Goal: Task Accomplishment & Management: Use online tool/utility

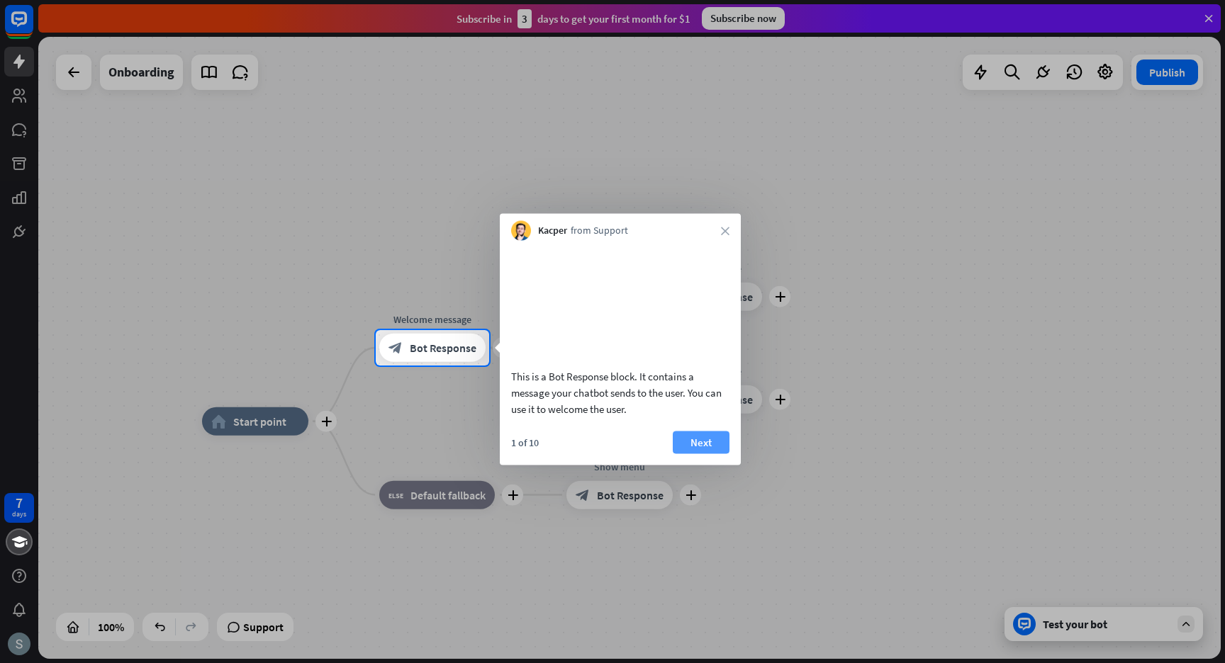
click at [690, 454] on button "Next" at bounding box center [701, 442] width 57 height 23
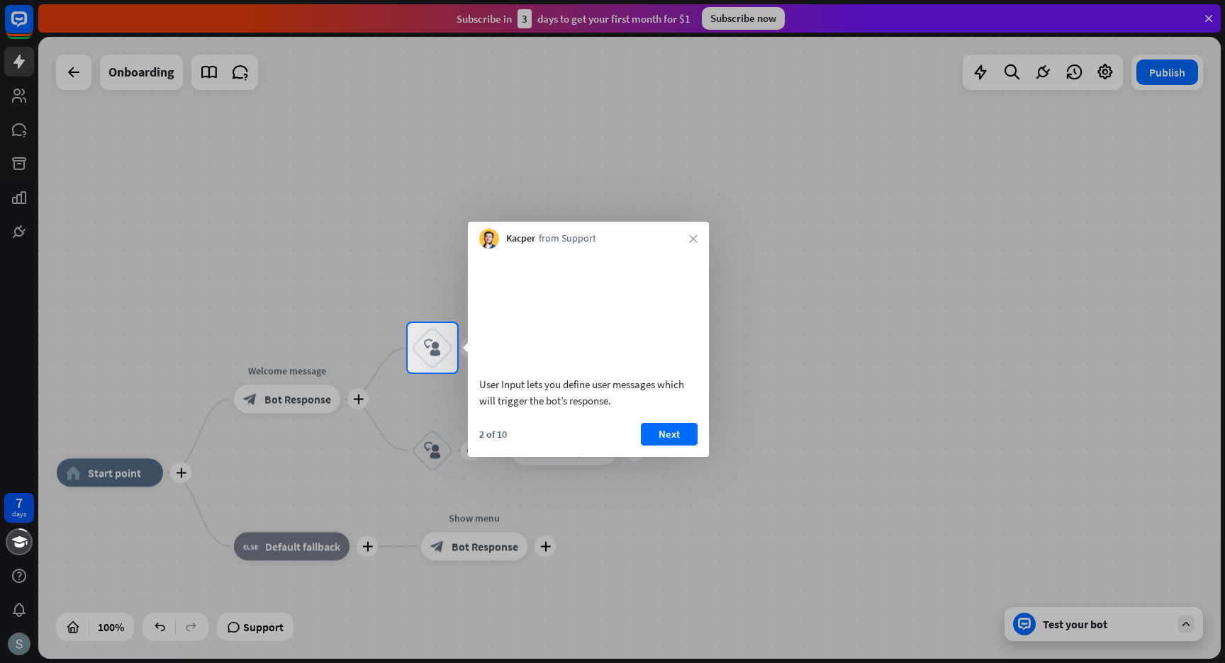
click at [22, 12] on div at bounding box center [612, 161] width 1225 height 323
click at [698, 246] on div "Kacper from Support close" at bounding box center [588, 235] width 241 height 27
click at [687, 228] on div "Kacper from Support close" at bounding box center [588, 235] width 241 height 27
click at [698, 236] on div "Kacper from Support close" at bounding box center [588, 235] width 241 height 27
click at [689, 237] on icon "close" at bounding box center [693, 239] width 9 height 9
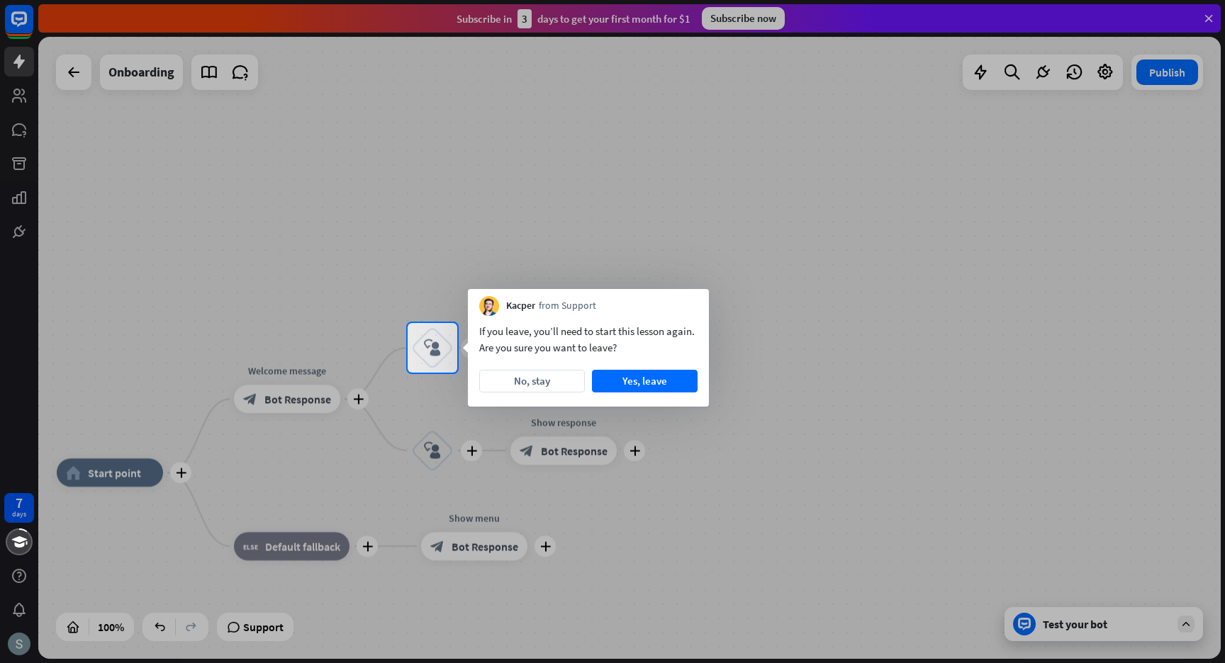
click at [617, 396] on div "If you leave, you’ll need to start this lesson again. Are you sure you want to …" at bounding box center [588, 361] width 241 height 91
click at [620, 383] on button "Yes, leave" at bounding box center [645, 381] width 106 height 23
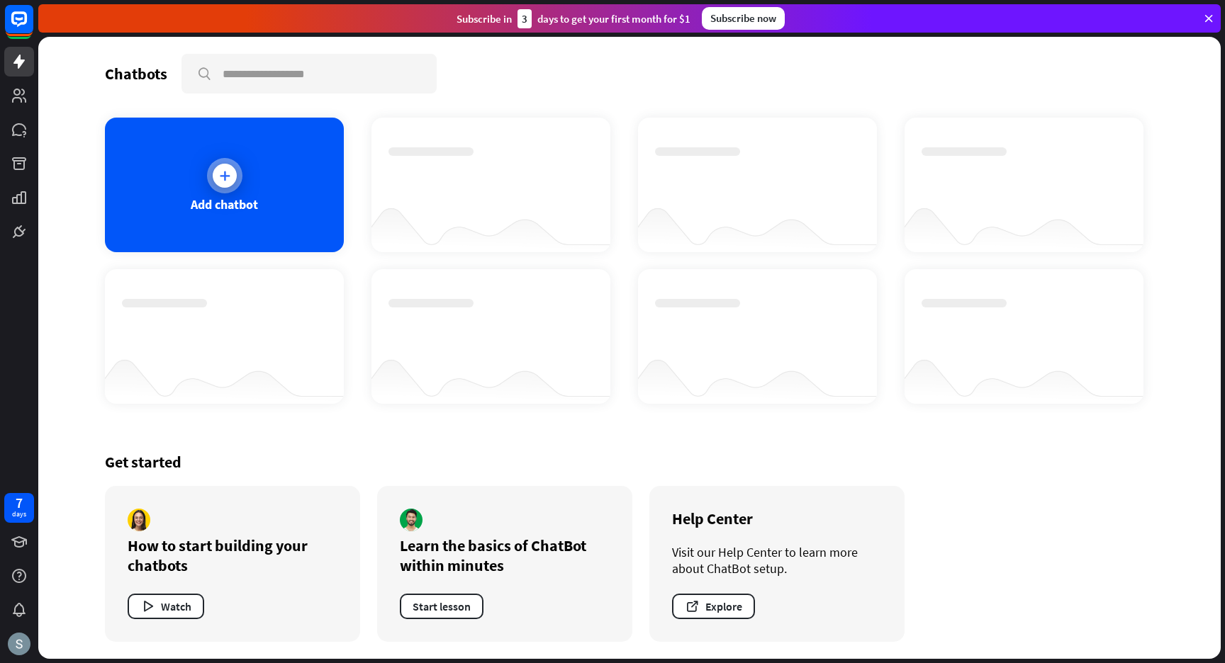
click at [252, 199] on div "Add chatbot" at bounding box center [224, 204] width 67 height 16
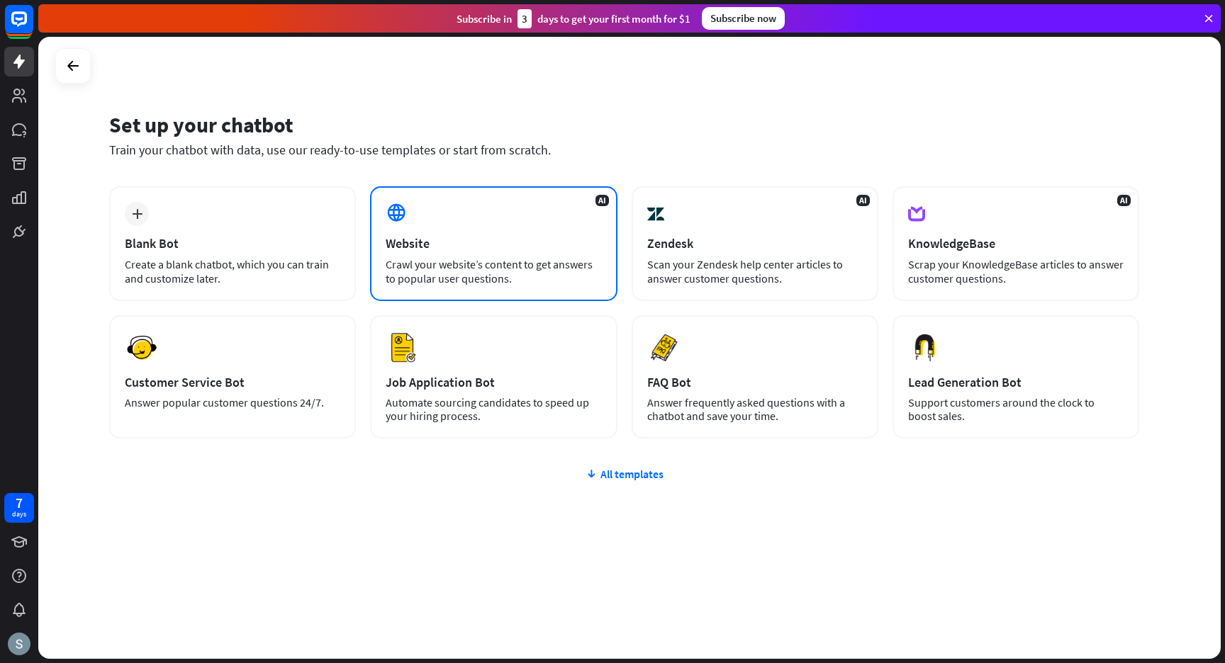
click at [446, 259] on div "Crawl your website’s content to get answers to popular user questions." at bounding box center [493, 271] width 215 height 28
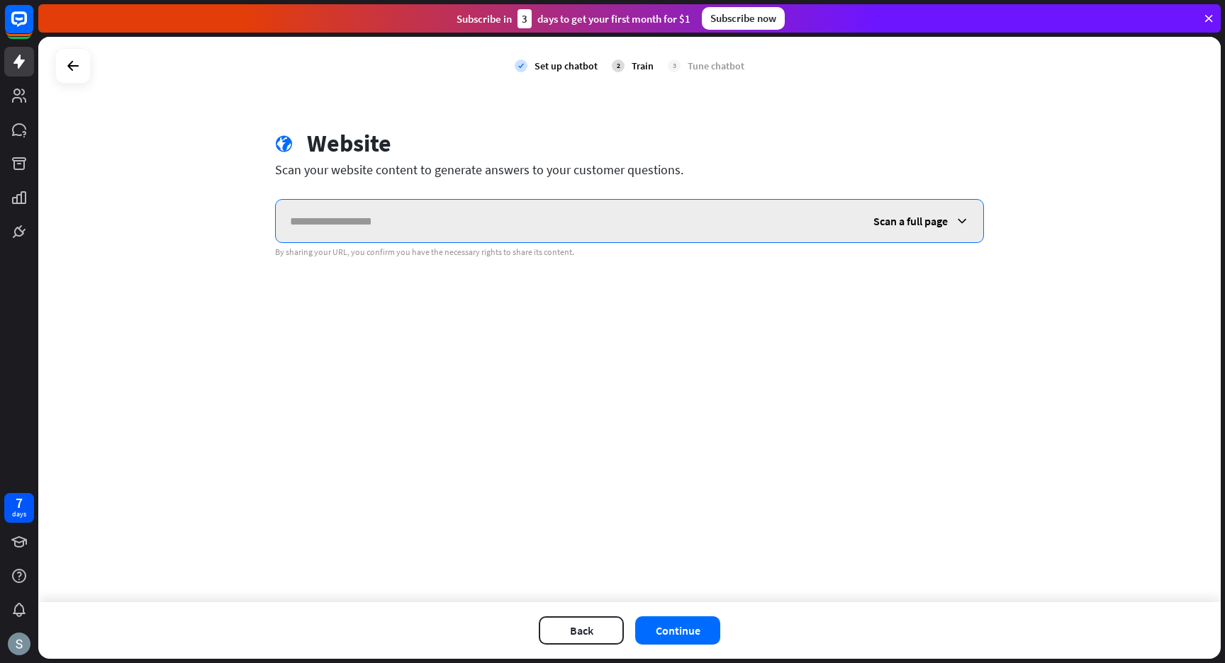
paste input "**********"
type input "**********"
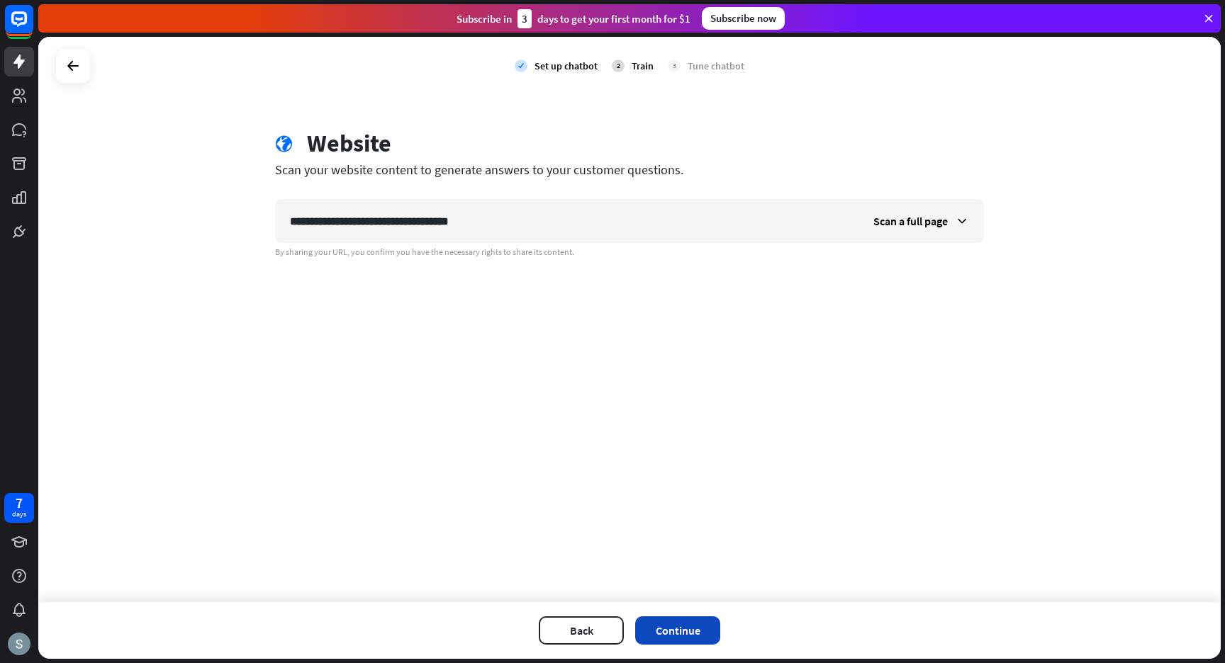
click at [671, 624] on button "Continue" at bounding box center [677, 631] width 85 height 28
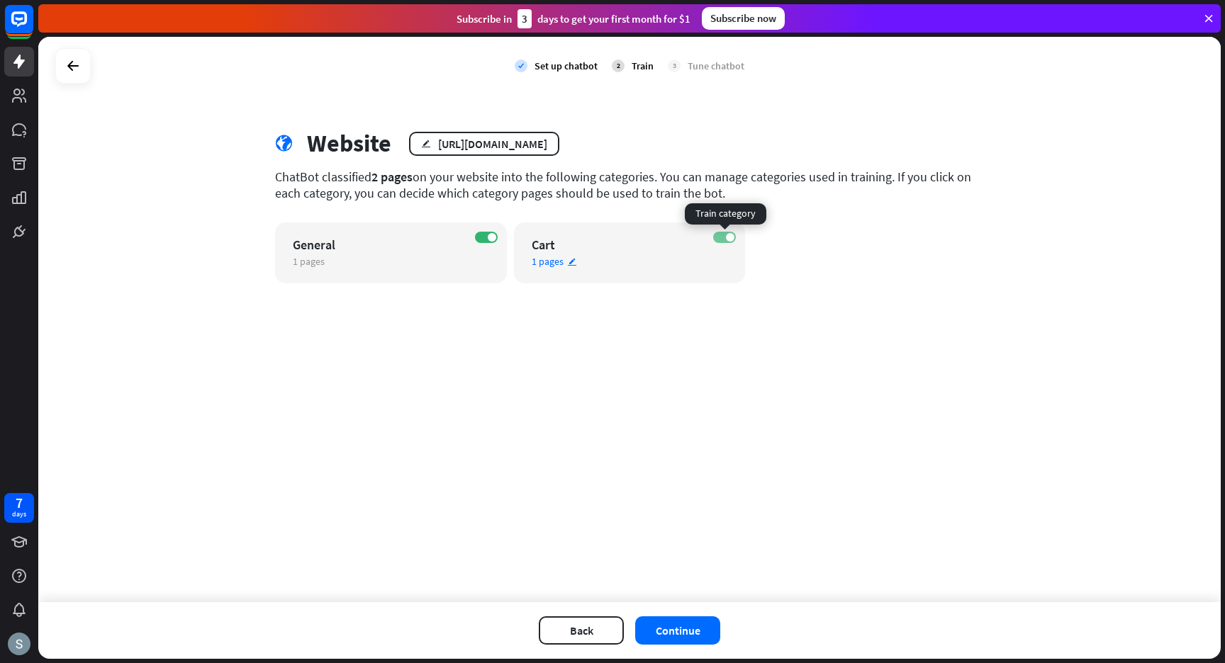
click at [722, 242] on label "ON" at bounding box center [724, 237] width 23 height 11
click at [669, 628] on button "Continue" at bounding box center [677, 631] width 85 height 28
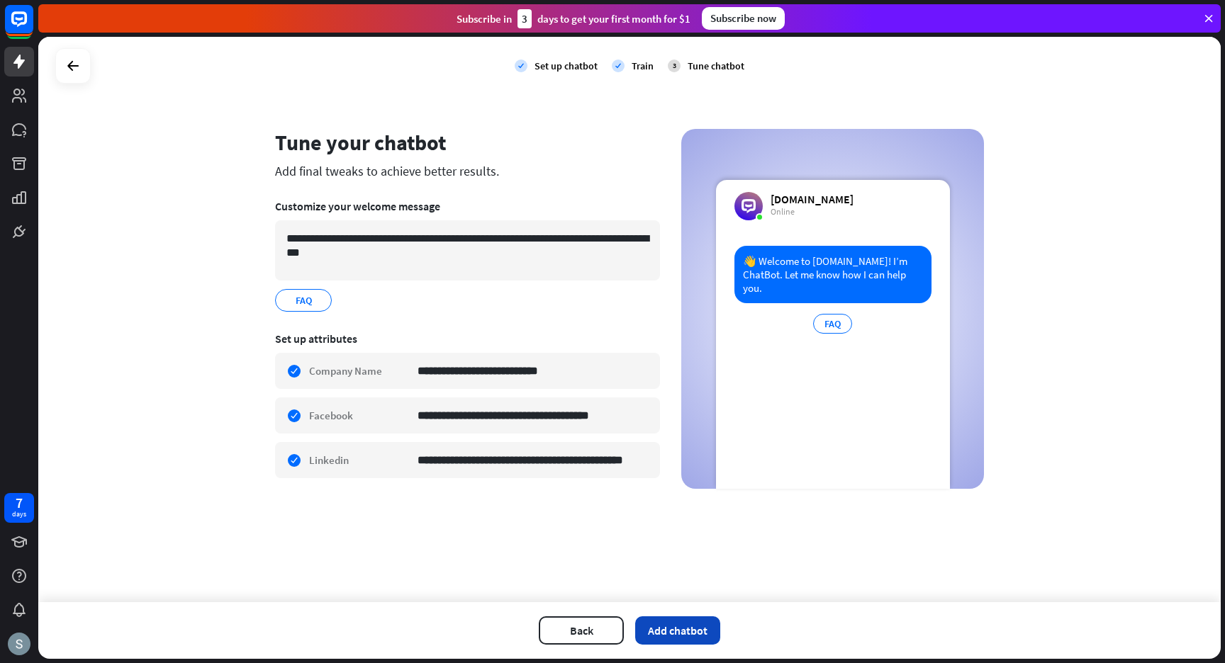
click at [658, 631] on button "Add chatbot" at bounding box center [677, 631] width 85 height 28
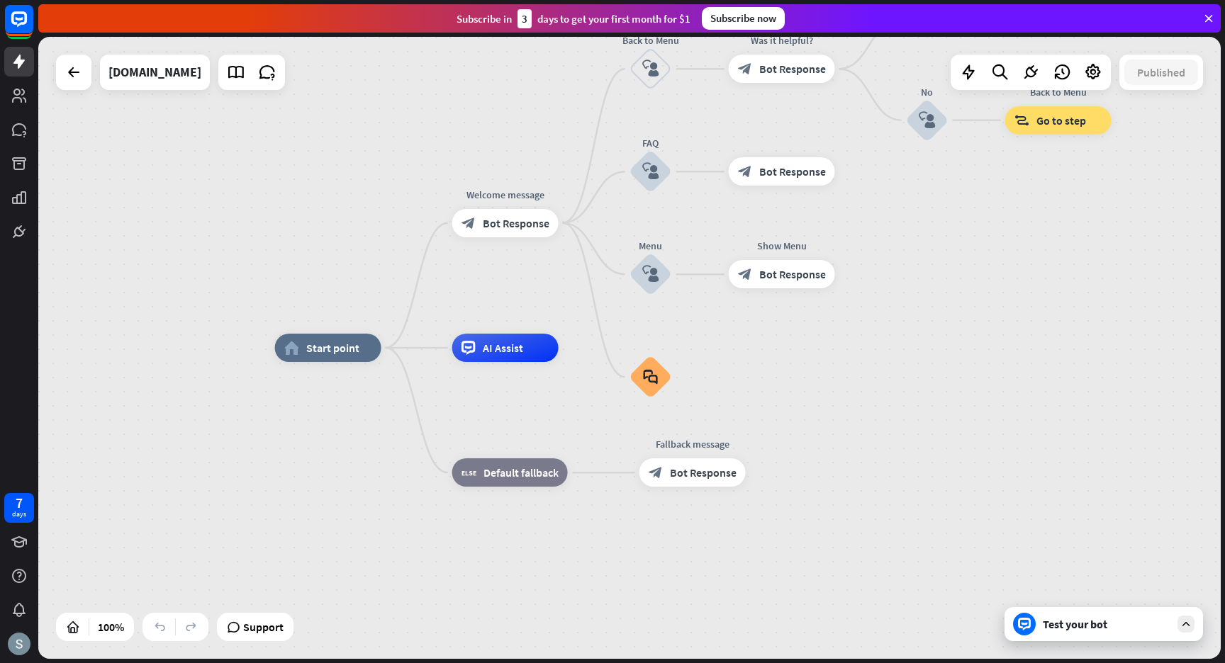
click at [1075, 634] on div "Test your bot" at bounding box center [1103, 624] width 198 height 34
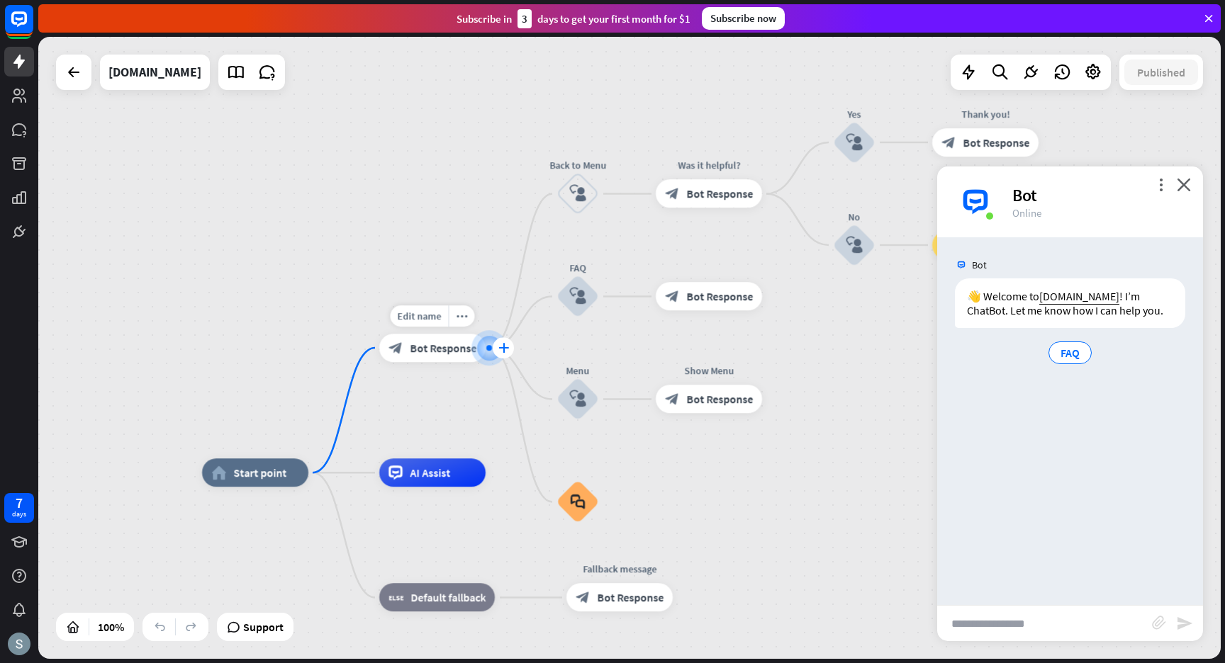
click at [502, 347] on icon "plus" at bounding box center [503, 348] width 11 height 10
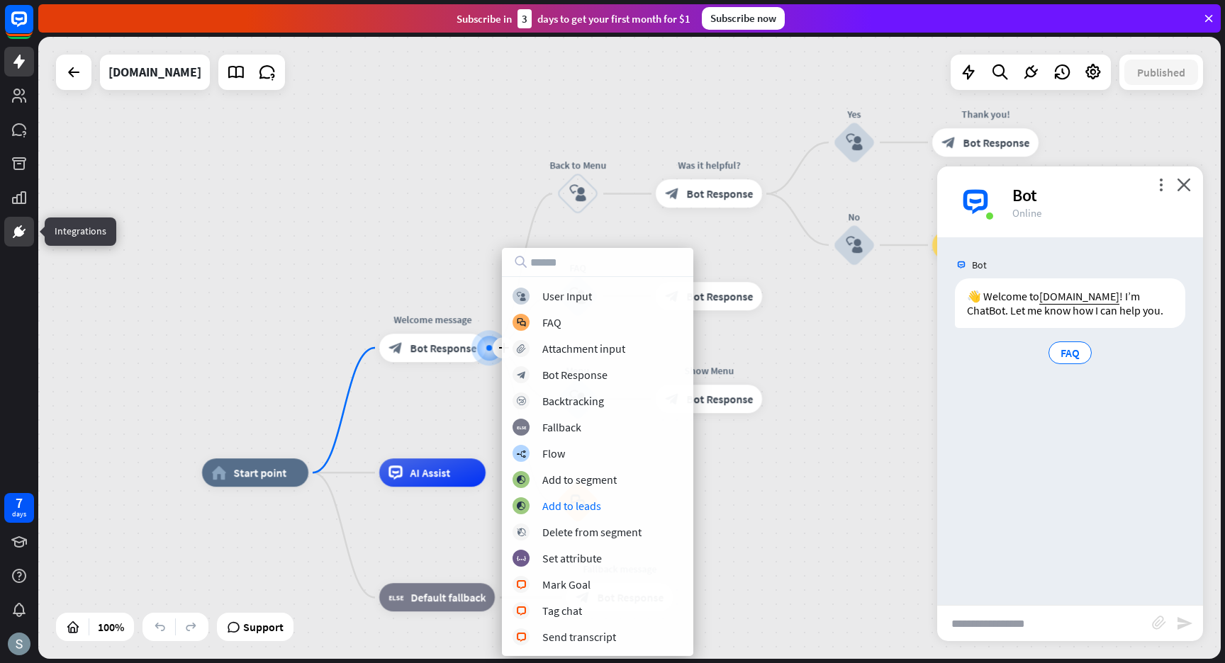
click at [24, 238] on icon at bounding box center [19, 231] width 17 height 17
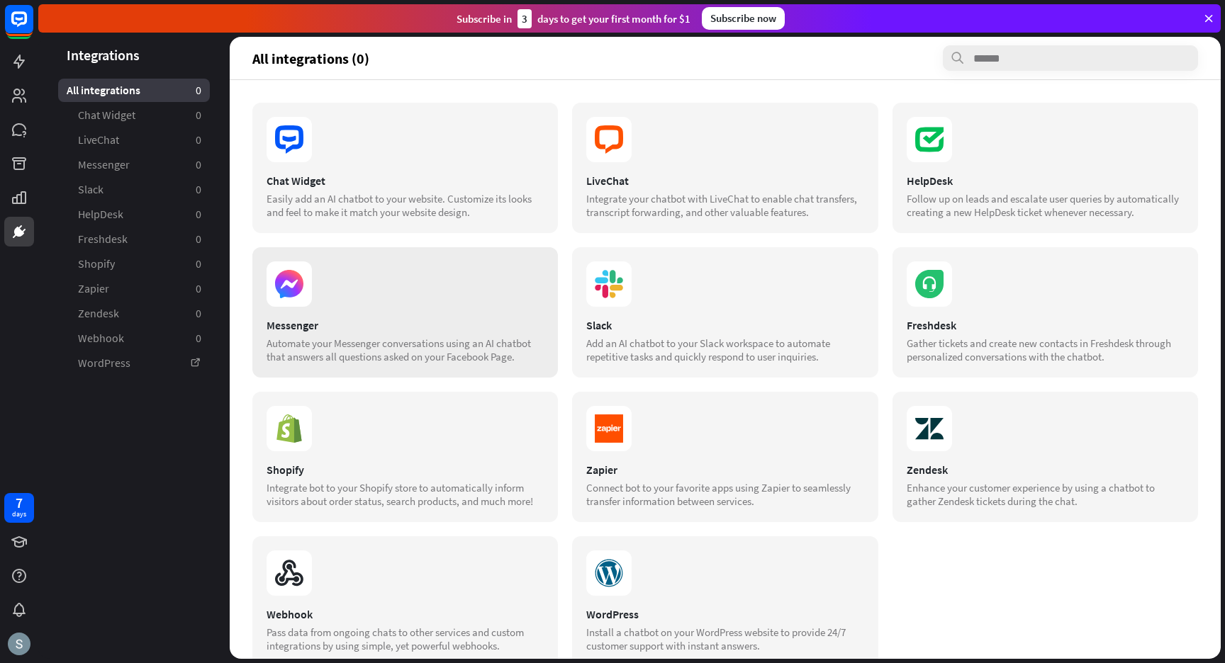
click at [325, 291] on section at bounding box center [404, 284] width 277 height 45
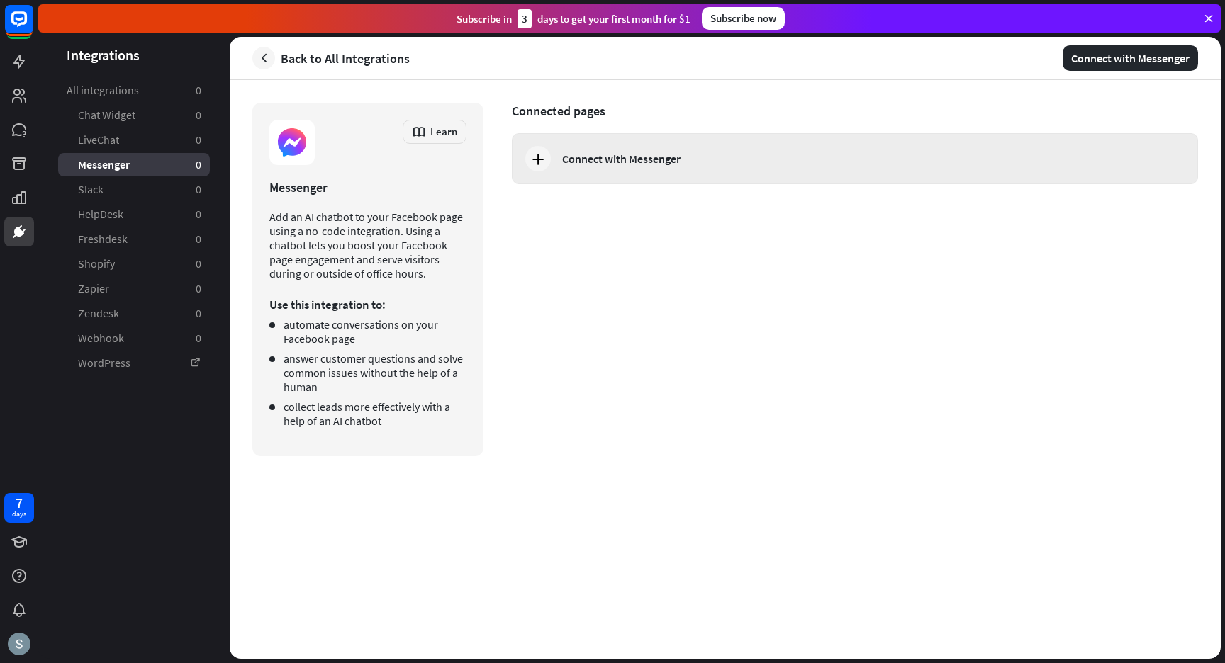
click at [555, 167] on div "Connect with Messenger" at bounding box center [855, 158] width 686 height 51
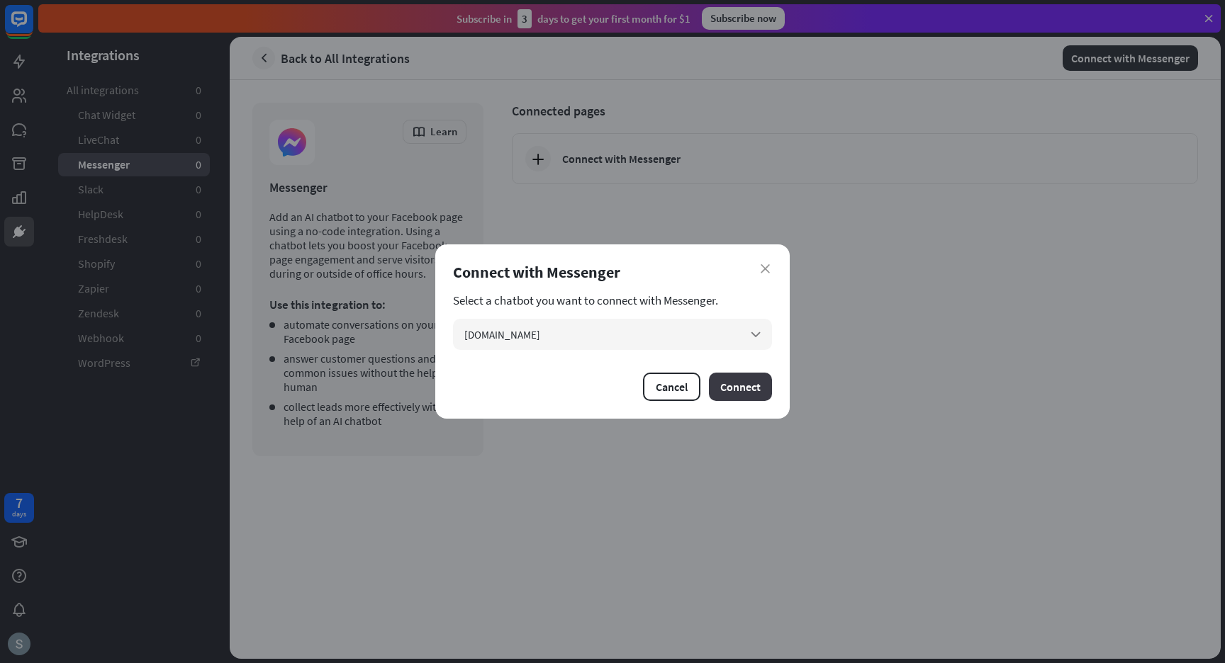
click at [741, 383] on button "Connect" at bounding box center [740, 387] width 63 height 28
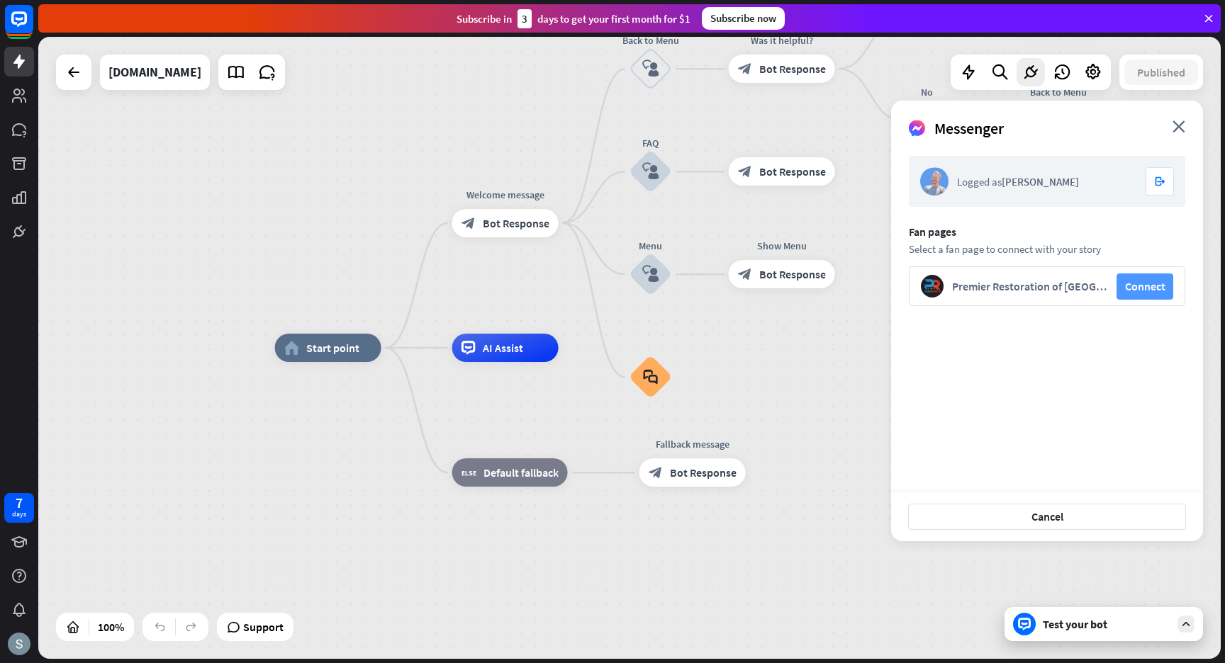
click at [1150, 297] on button "Connect" at bounding box center [1144, 287] width 57 height 26
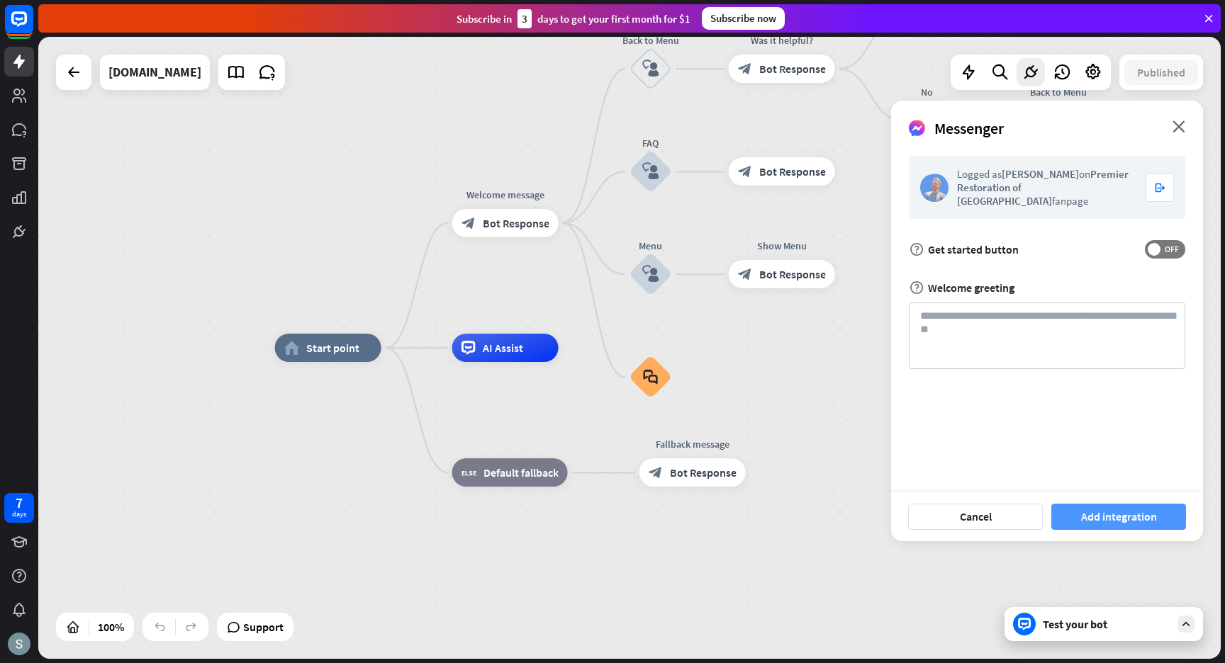
click at [1100, 515] on button "Add integration" at bounding box center [1118, 517] width 135 height 26
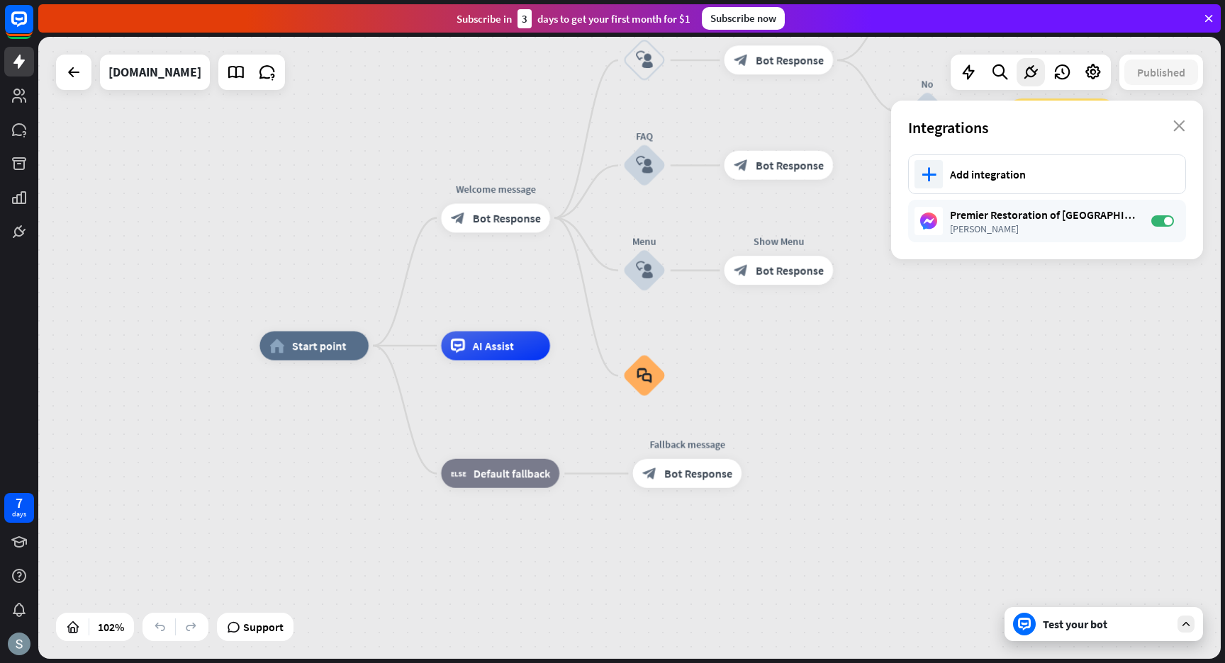
click at [1056, 636] on div "Test your bot" at bounding box center [1103, 624] width 198 height 34
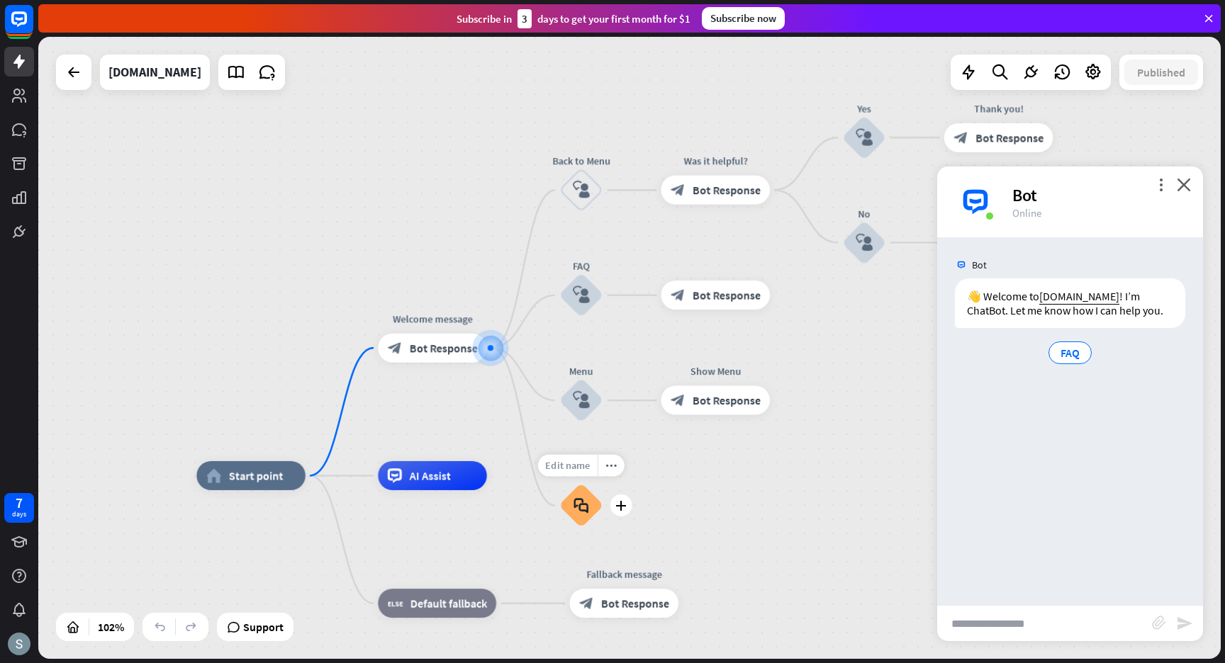
click at [566, 471] on span "Edit name" at bounding box center [567, 465] width 45 height 13
type input "********"
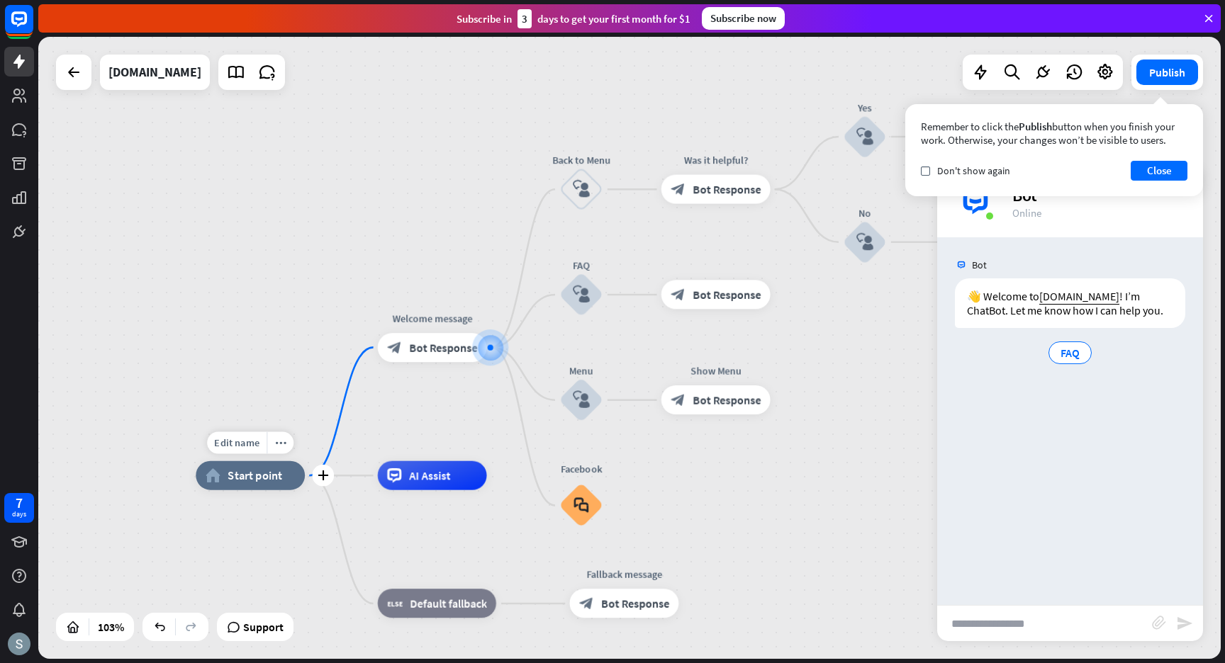
click at [247, 479] on span "Start point" at bounding box center [254, 475] width 55 height 15
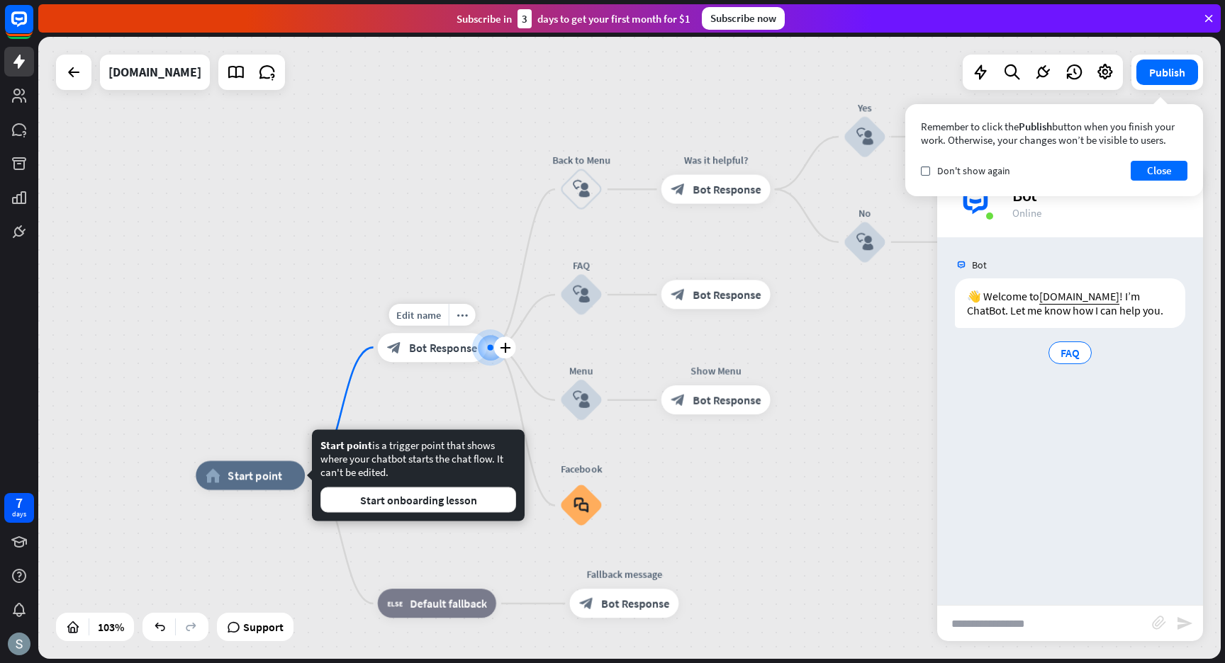
click at [420, 356] on div "block_bot_response Bot Response" at bounding box center [432, 347] width 109 height 29
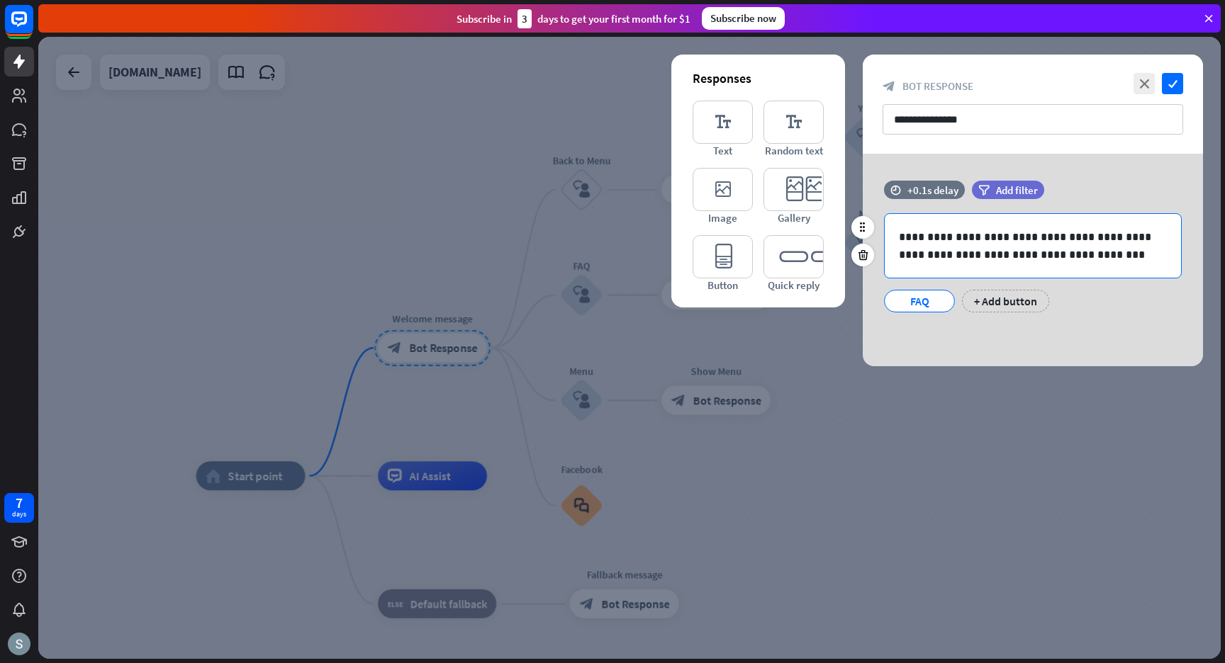
click at [1012, 296] on div "+ Add button" at bounding box center [1005, 301] width 87 height 23
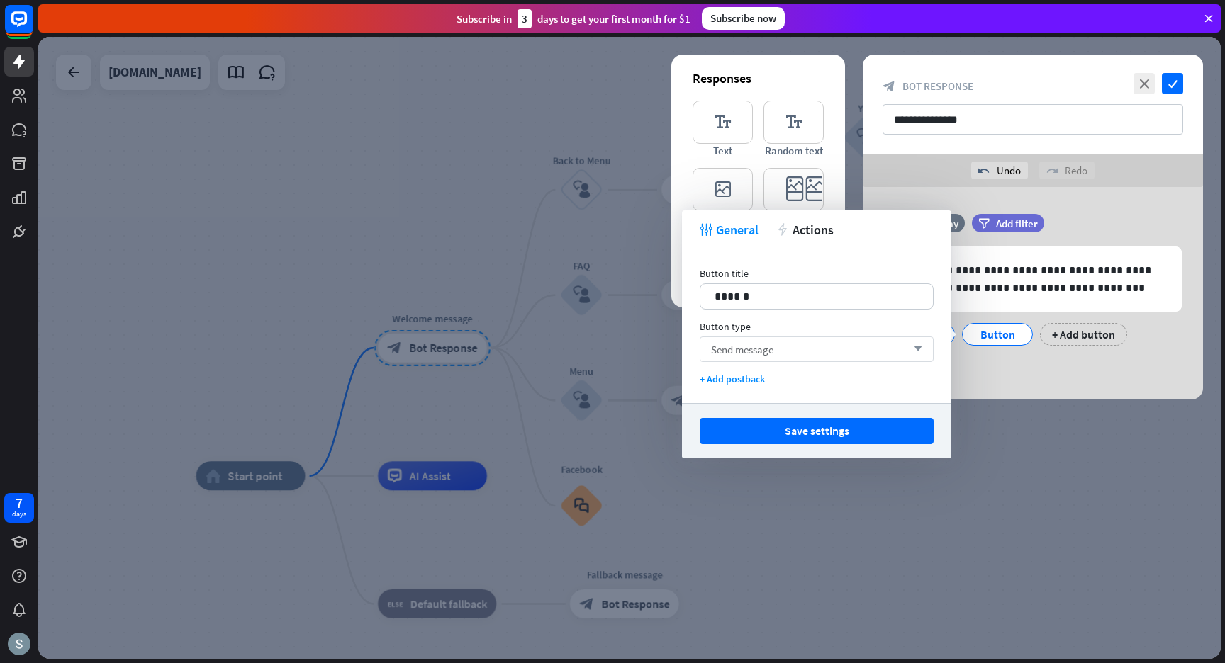
click at [804, 352] on div "Send message arrow_down" at bounding box center [816, 350] width 234 height 26
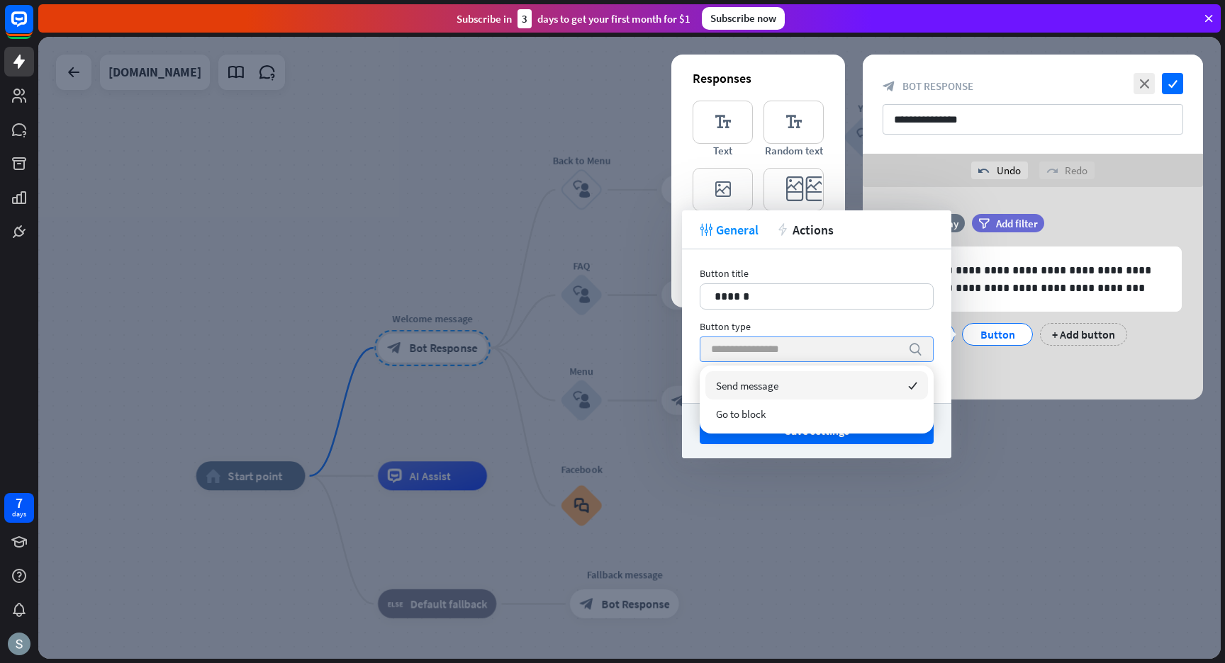
click at [804, 352] on input "search" at bounding box center [806, 349] width 190 height 24
click at [792, 320] on div "Button type" at bounding box center [816, 326] width 234 height 13
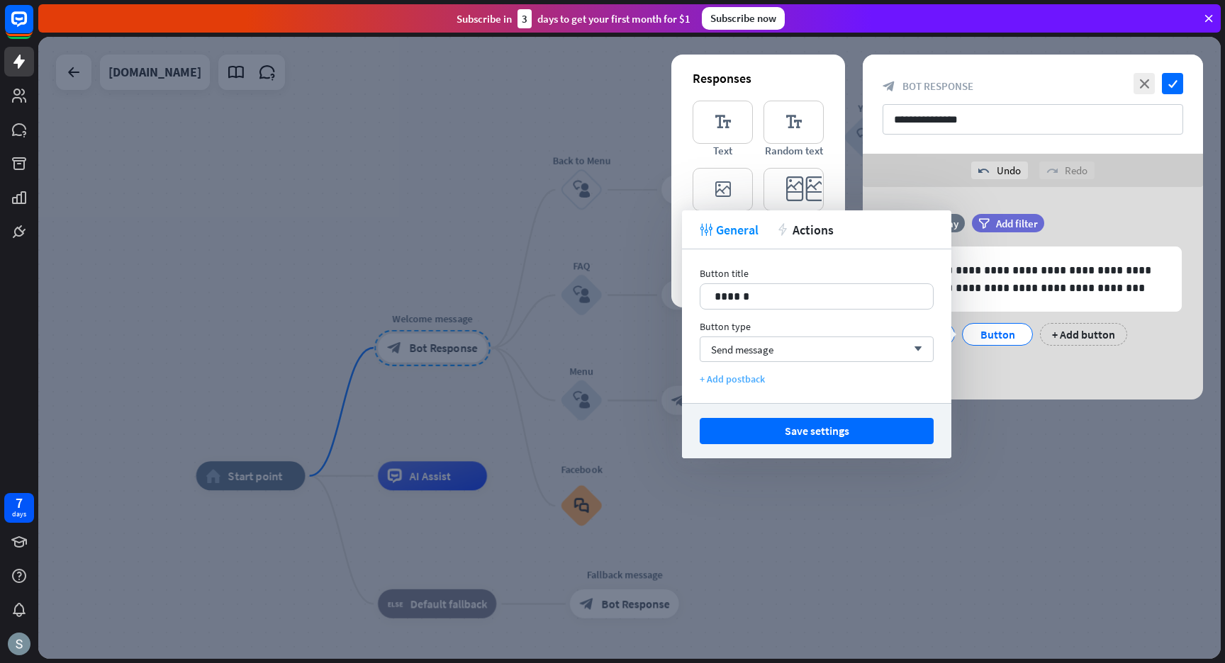
click at [751, 383] on div "+ Add postback" at bounding box center [816, 379] width 234 height 13
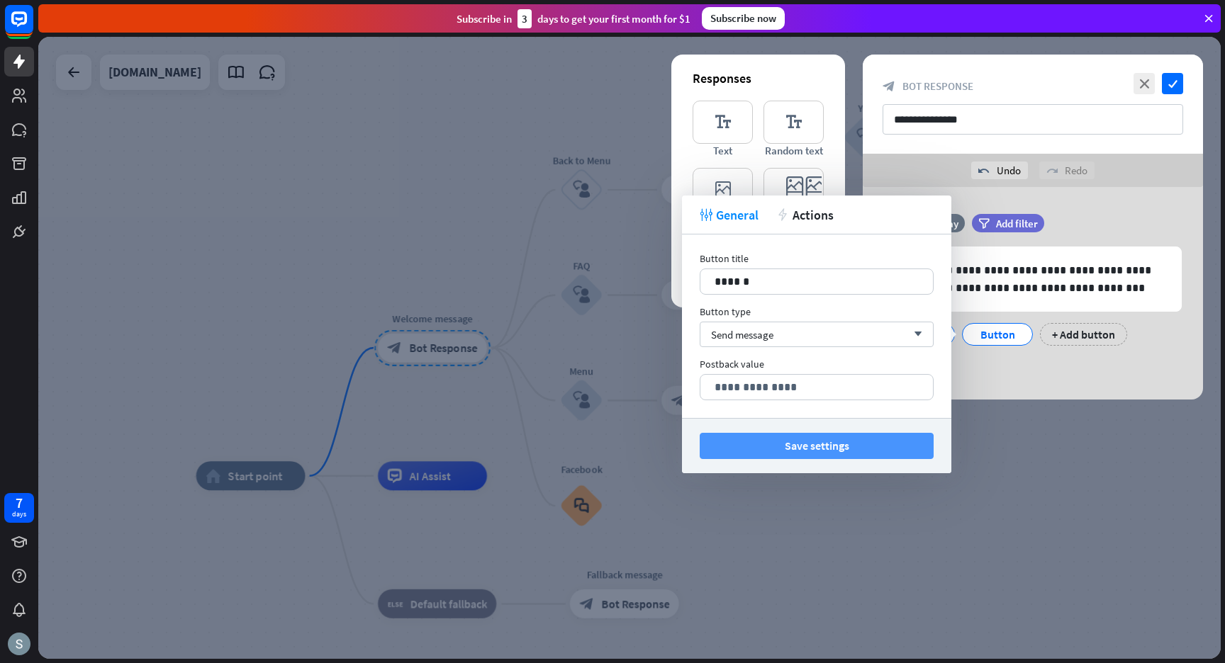
click at [878, 456] on button "Save settings" at bounding box center [816, 446] width 234 height 26
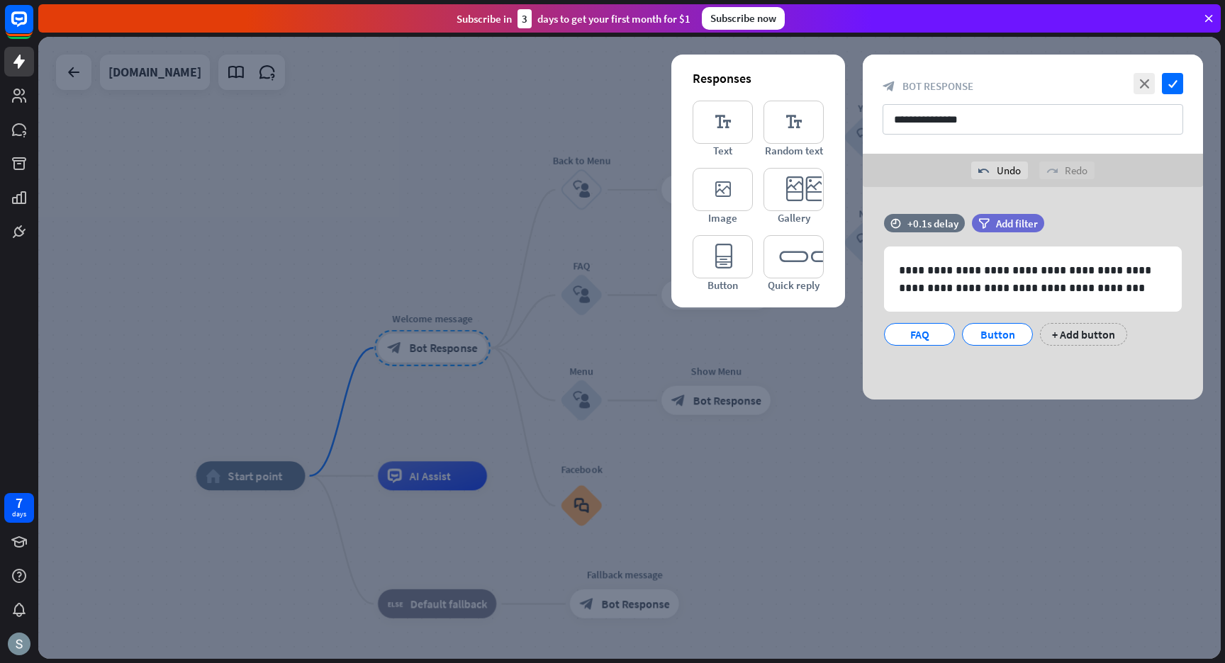
click at [853, 372] on div "**********" at bounding box center [1033, 293] width 376 height 213
click at [1148, 69] on div "**********" at bounding box center [1033, 104] width 340 height 99
click at [1147, 76] on icon "close" at bounding box center [1143, 83] width 21 height 21
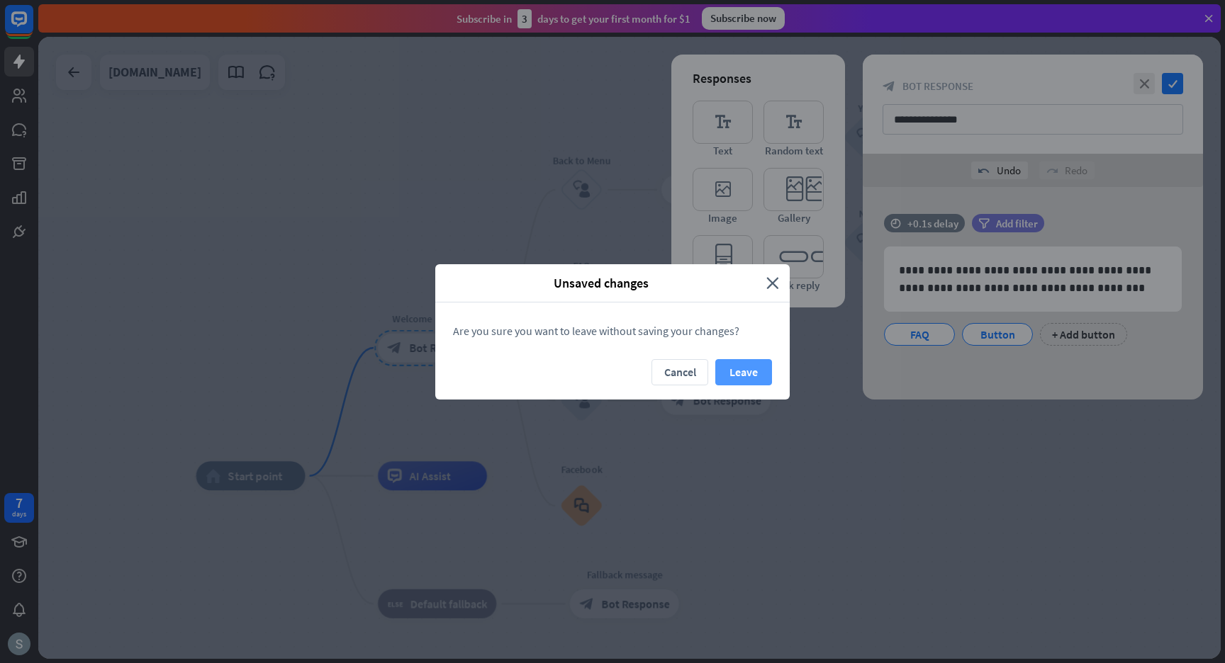
click at [738, 378] on button "Leave" at bounding box center [743, 372] width 57 height 26
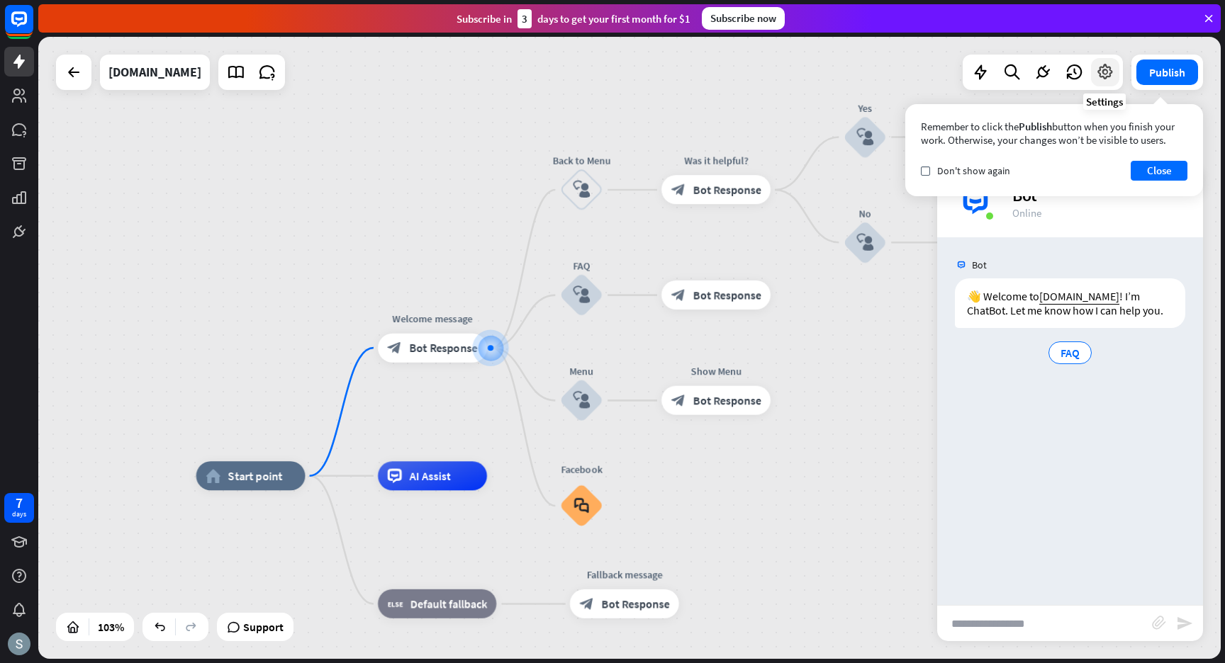
click at [1107, 69] on icon at bounding box center [1105, 72] width 18 height 18
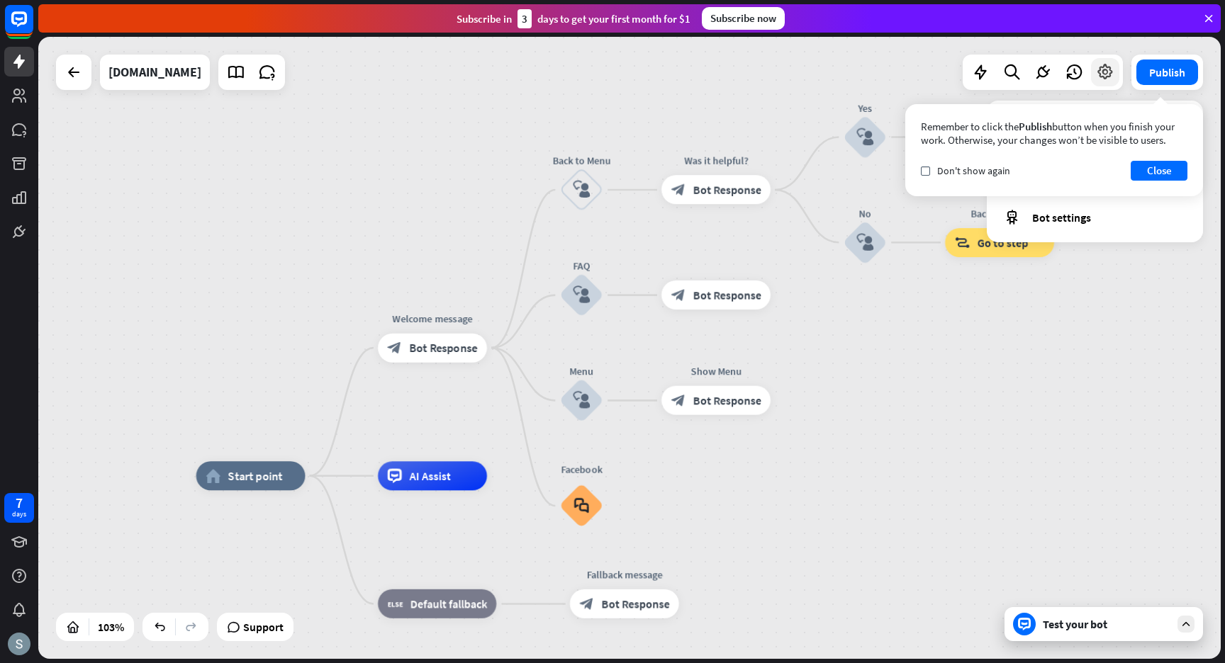
click at [1107, 69] on icon at bounding box center [1105, 72] width 18 height 18
click at [1107, 69] on icon at bounding box center [1105, 73] width 26 height 26
click at [1157, 167] on button "Close" at bounding box center [1158, 171] width 57 height 20
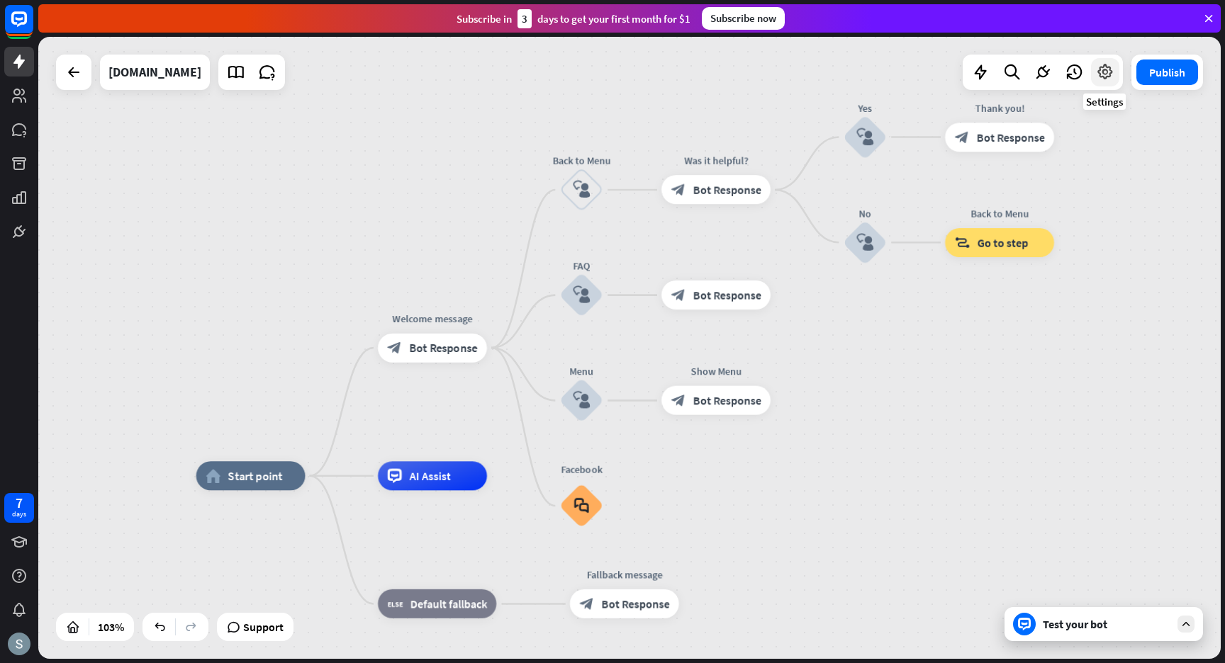
click at [1096, 81] on icon at bounding box center [1105, 72] width 18 height 18
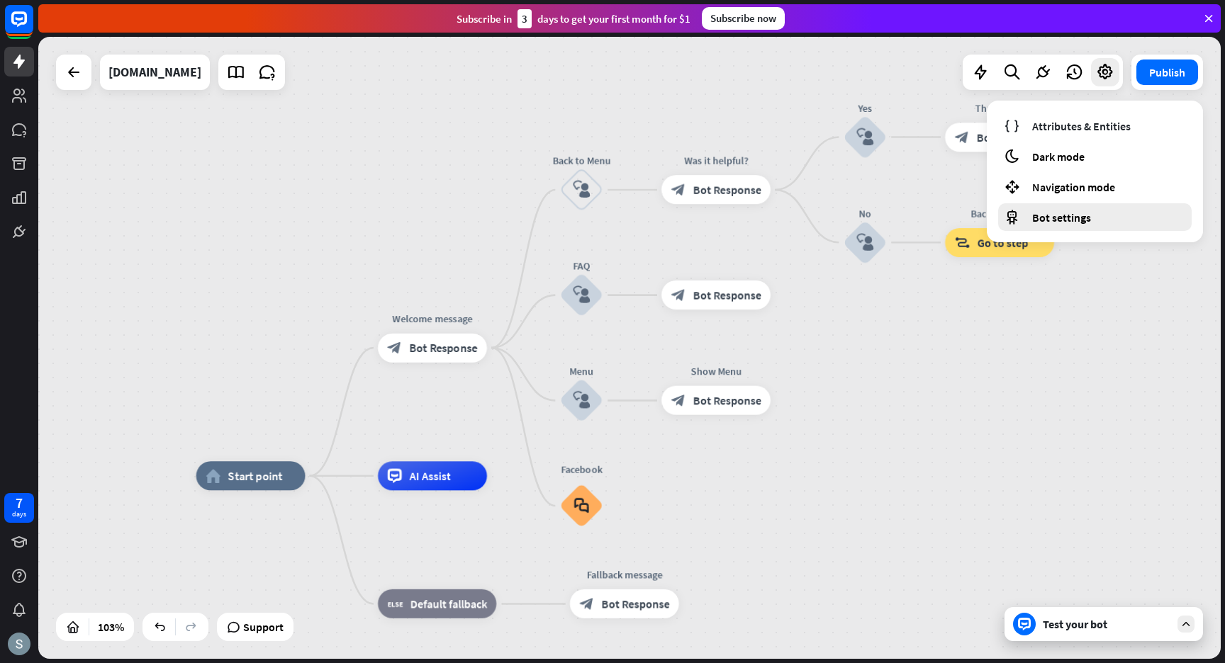
click at [1049, 220] on span "Bot settings" at bounding box center [1061, 217] width 59 height 14
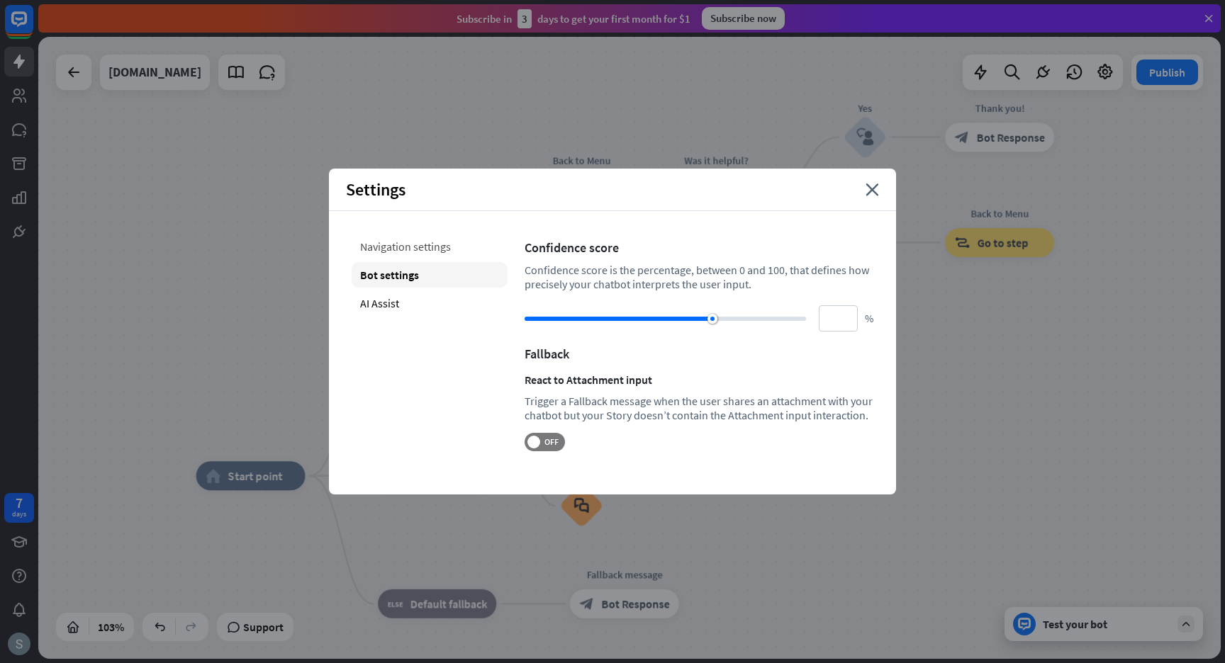
click at [420, 238] on div "Navigation settings" at bounding box center [430, 247] width 156 height 26
